Goal: Information Seeking & Learning: Learn about a topic

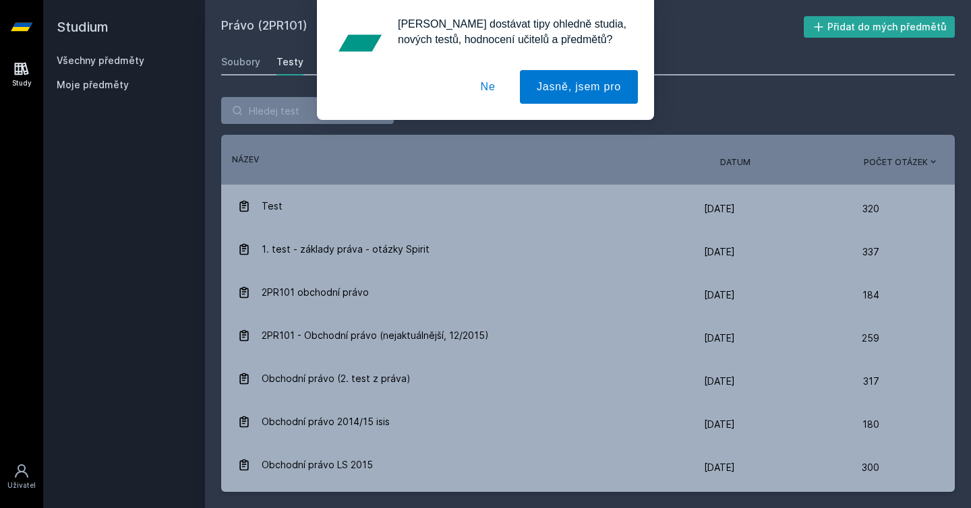
click at [479, 76] on button "Ne" at bounding box center [488, 87] width 49 height 34
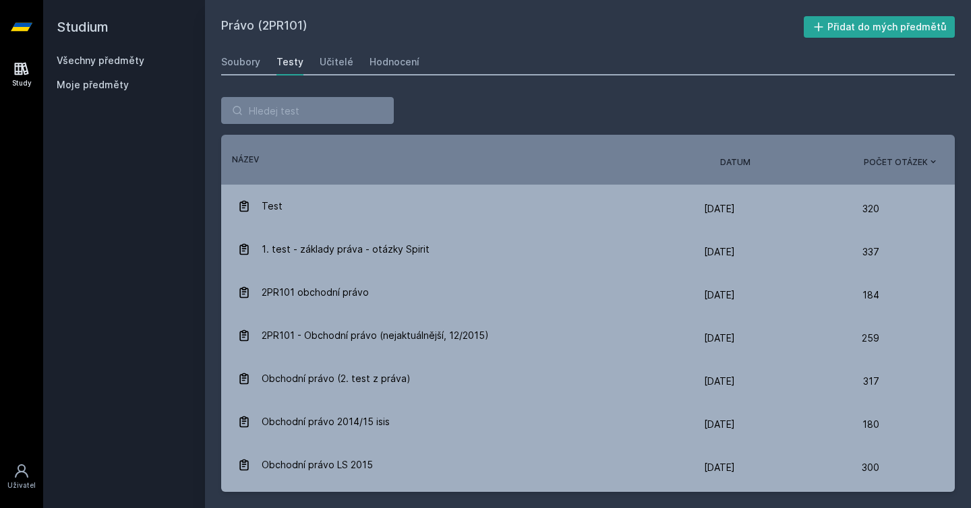
click at [76, 62] on link "Všechny předměty" at bounding box center [101, 60] width 88 height 11
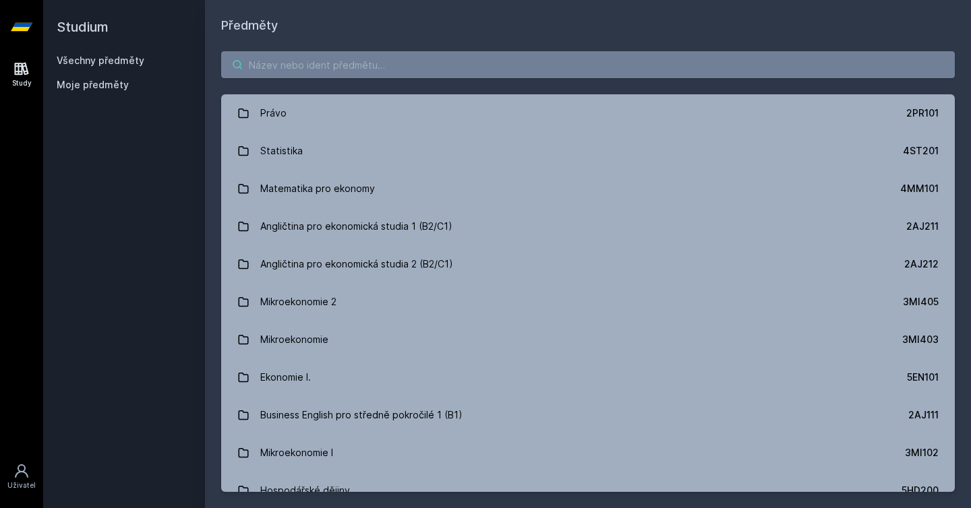
click at [328, 65] on input "search" at bounding box center [588, 64] width 734 height 27
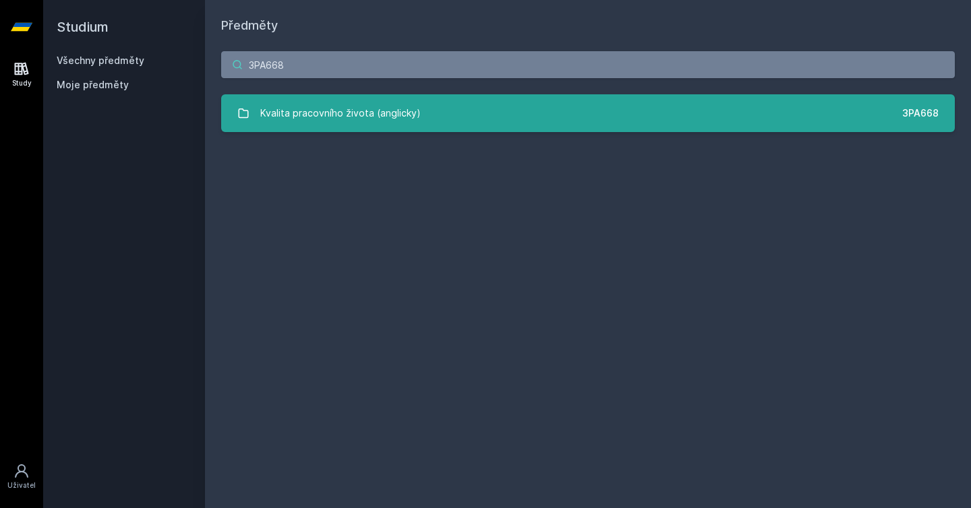
type input "3PA668"
click at [517, 119] on link "Kvalita pracovního života (anglicky) 3PA668" at bounding box center [588, 113] width 734 height 38
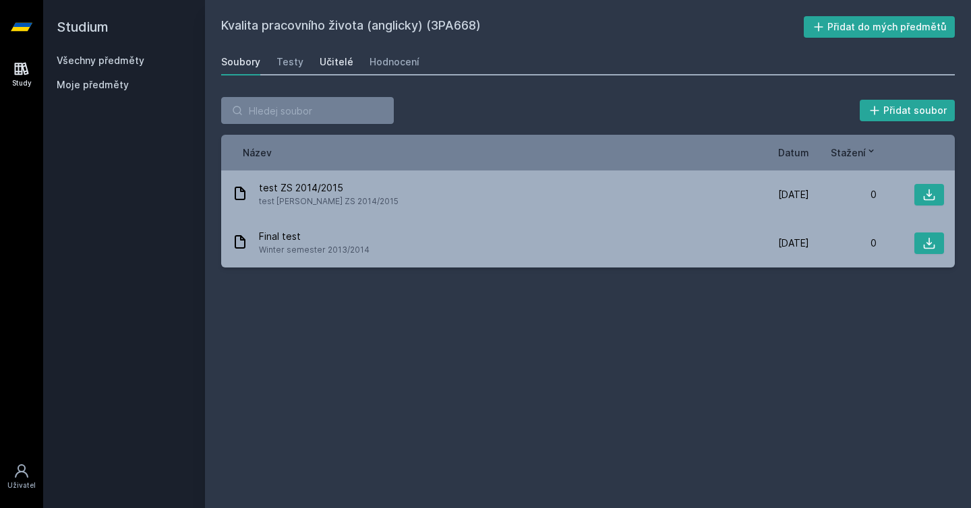
click at [344, 65] on div "Učitelé" at bounding box center [337, 61] width 34 height 13
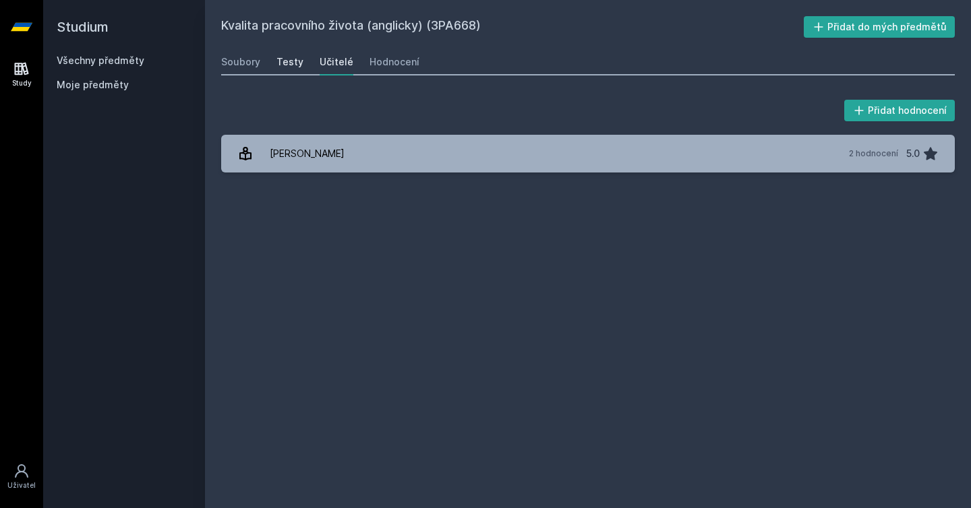
click at [291, 66] on div "Testy" at bounding box center [289, 61] width 27 height 13
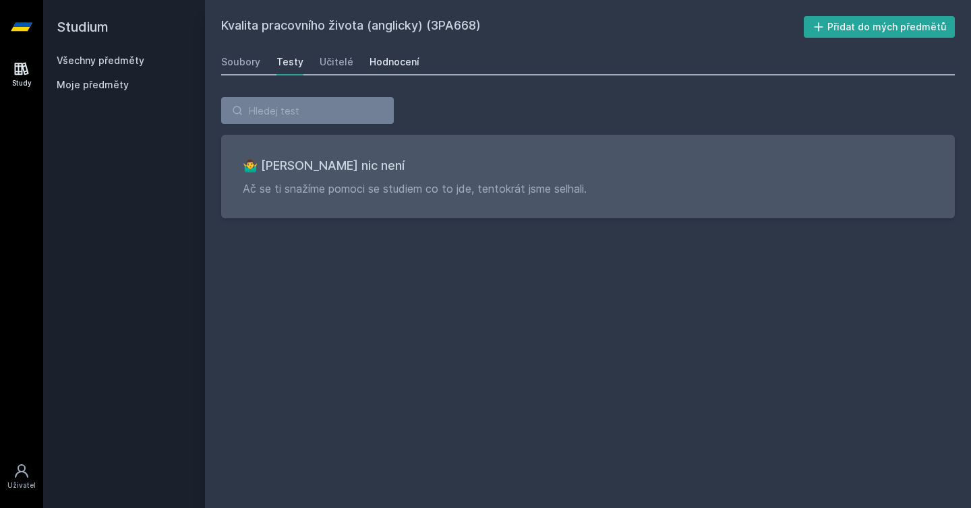
click at [405, 58] on div "Hodnocení" at bounding box center [395, 61] width 50 height 13
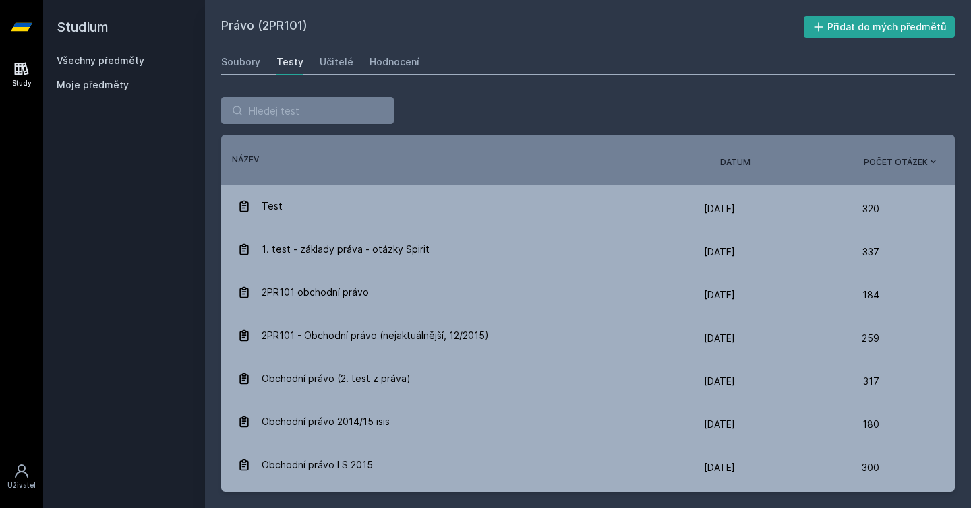
click at [101, 56] on link "Všechny předměty" at bounding box center [101, 60] width 88 height 11
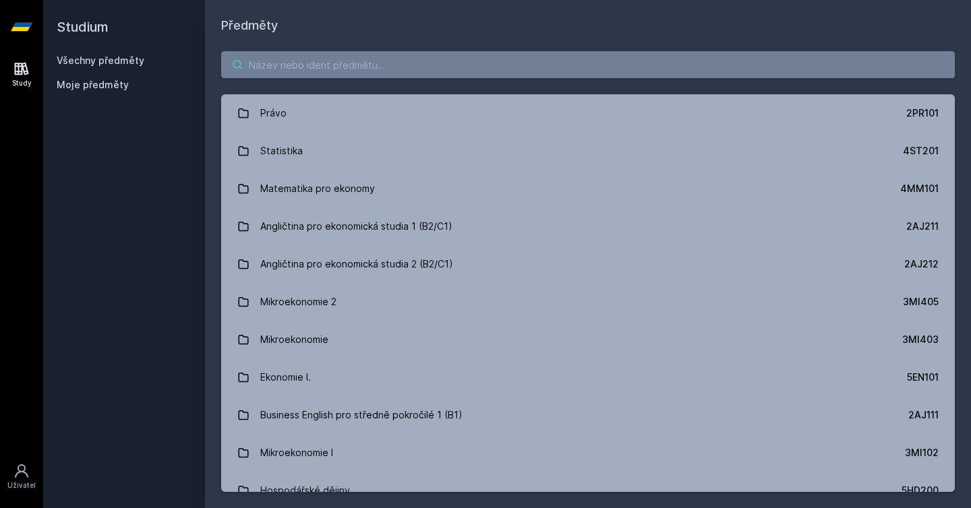
click at [286, 63] on input "search" at bounding box center [588, 64] width 734 height 27
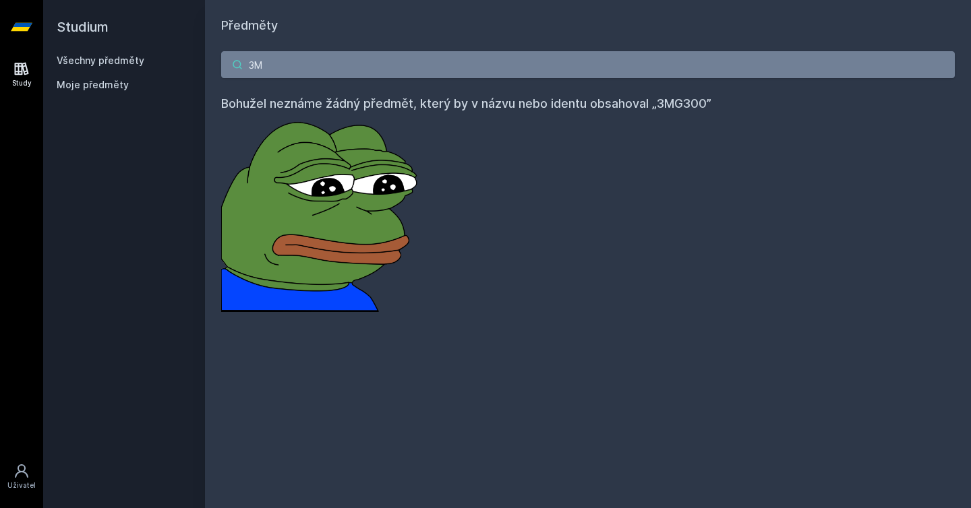
type input "3"
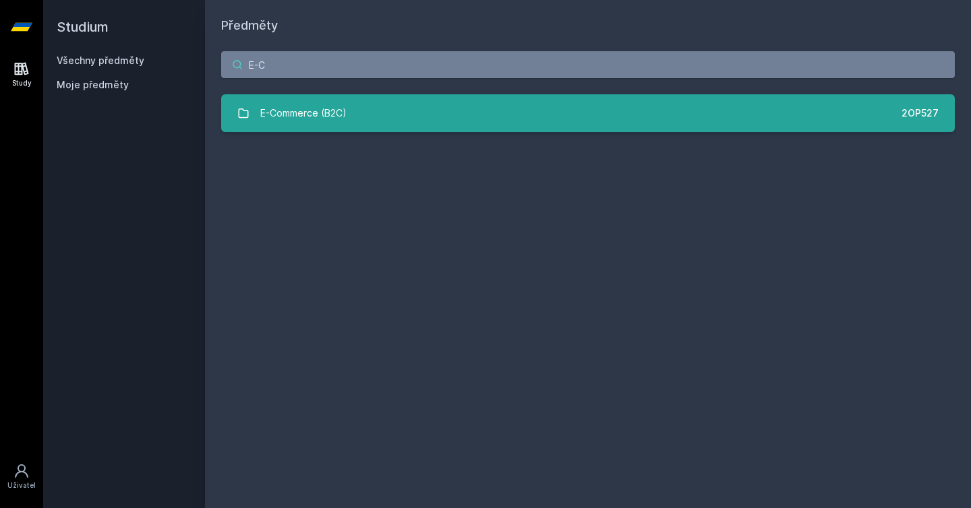
type input "E-C"
click at [406, 117] on link "E-Commerce (B2C) 2OP527" at bounding box center [588, 113] width 734 height 38
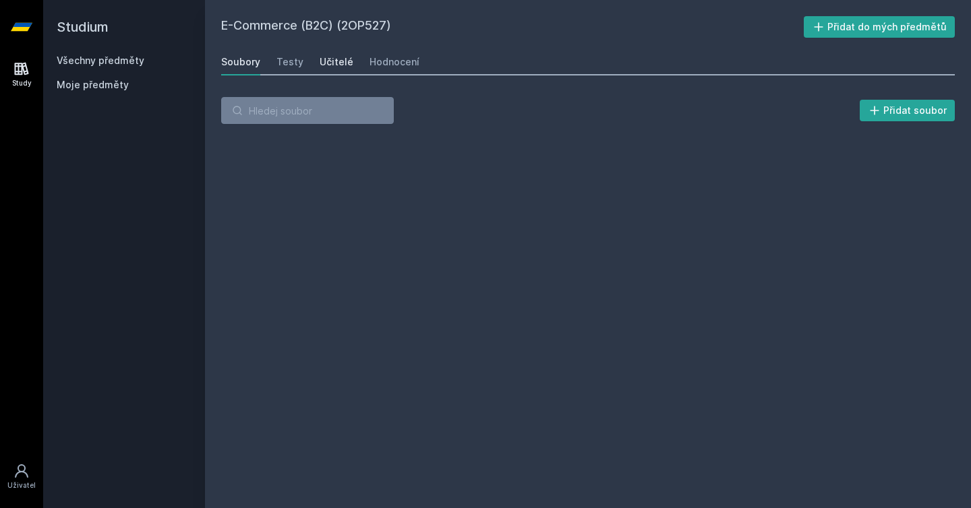
click at [332, 66] on div "Učitelé" at bounding box center [337, 61] width 34 height 13
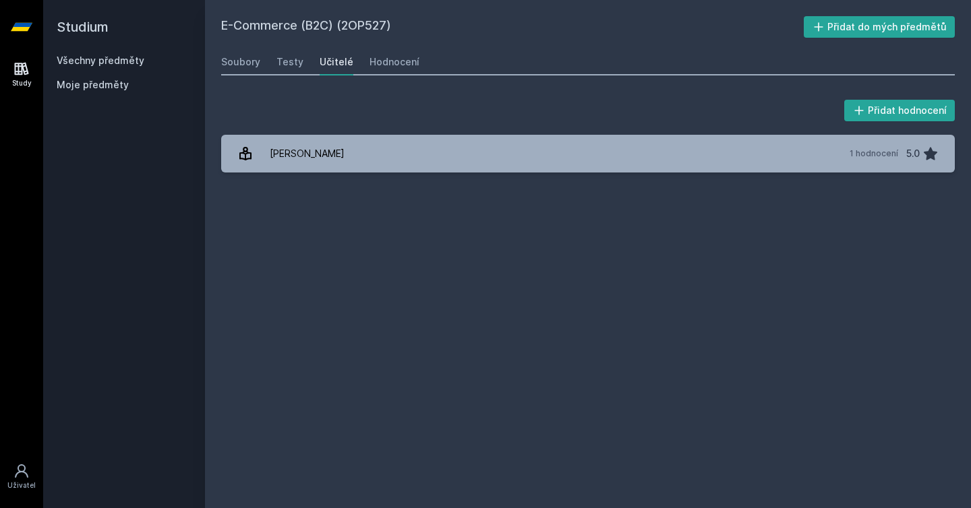
click at [273, 53] on div "Soubory Testy Učitelé Hodnocení" at bounding box center [588, 62] width 734 height 27
click at [246, 62] on div "Soubory" at bounding box center [240, 61] width 39 height 13
